Goal: Task Accomplishment & Management: Manage account settings

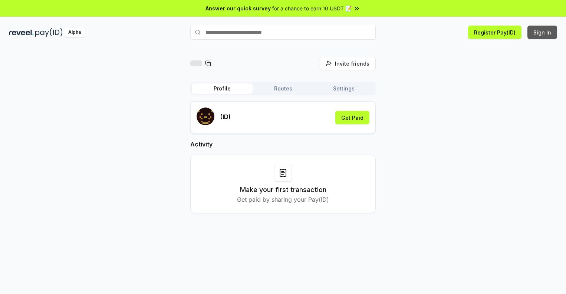
click at [543, 32] on button "Sign In" at bounding box center [543, 32] width 30 height 13
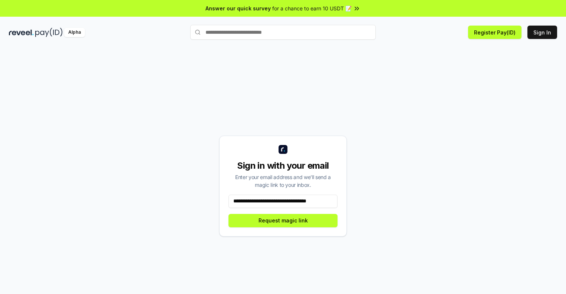
scroll to position [0, 4]
type input "**********"
click at [283, 220] on button "Request magic link" at bounding box center [283, 220] width 109 height 13
